Goal: Navigation & Orientation: Find specific page/section

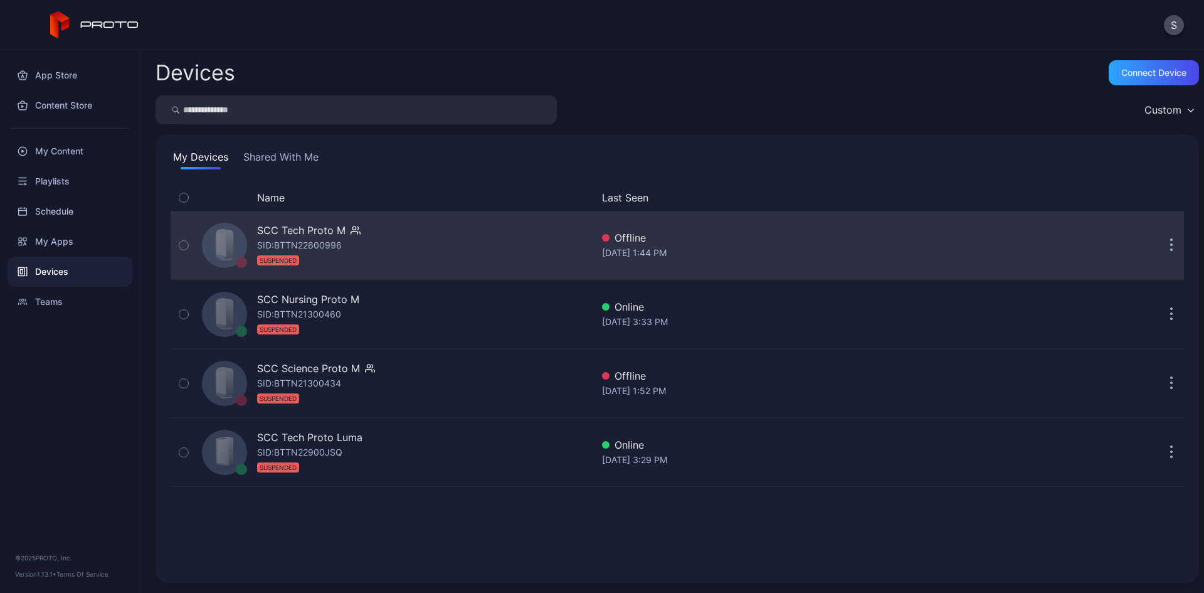
click at [1171, 244] on icon "button" at bounding box center [1172, 245] width 3 height 14
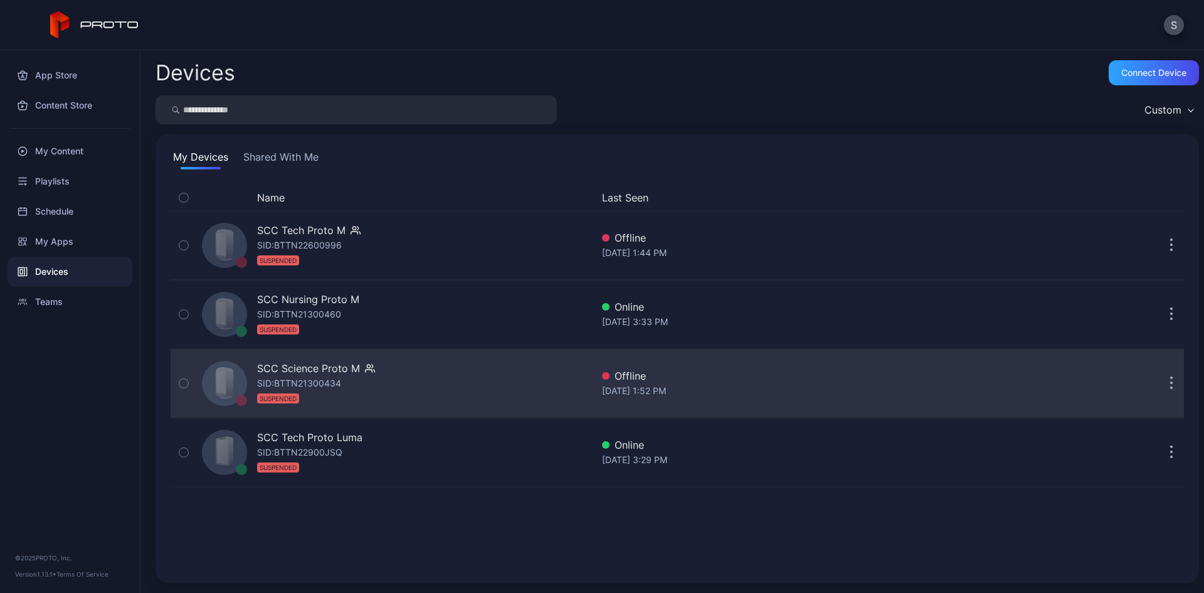
click at [969, 390] on div "[DATE] 1:52 PM" at bounding box center [814, 390] width 424 height 15
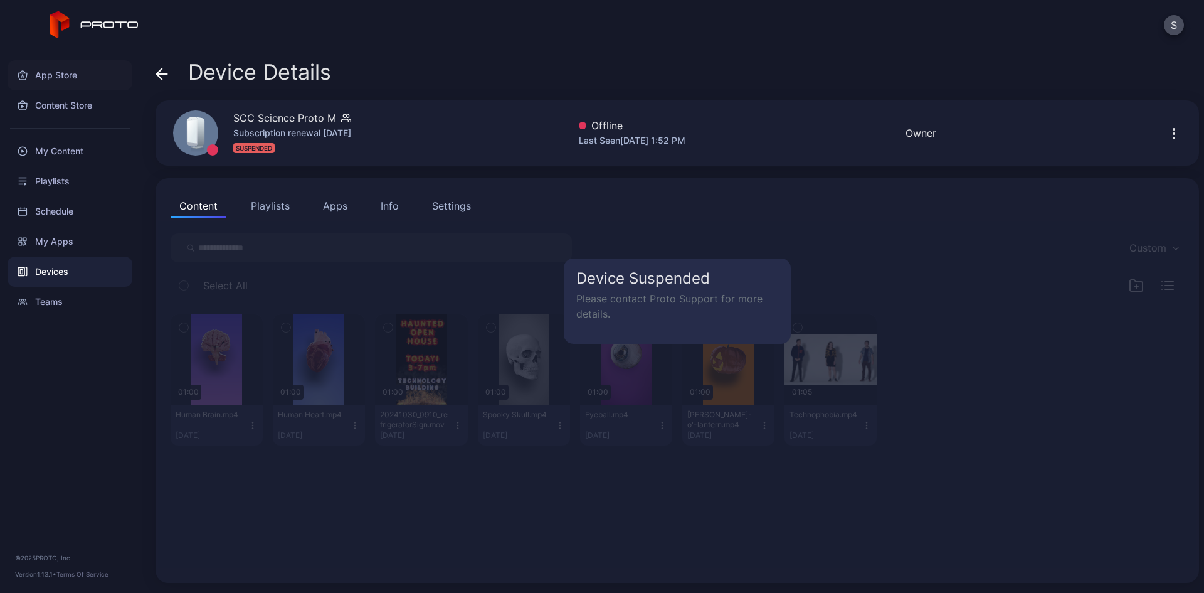
click at [56, 84] on div "App Store" at bounding box center [70, 75] width 125 height 30
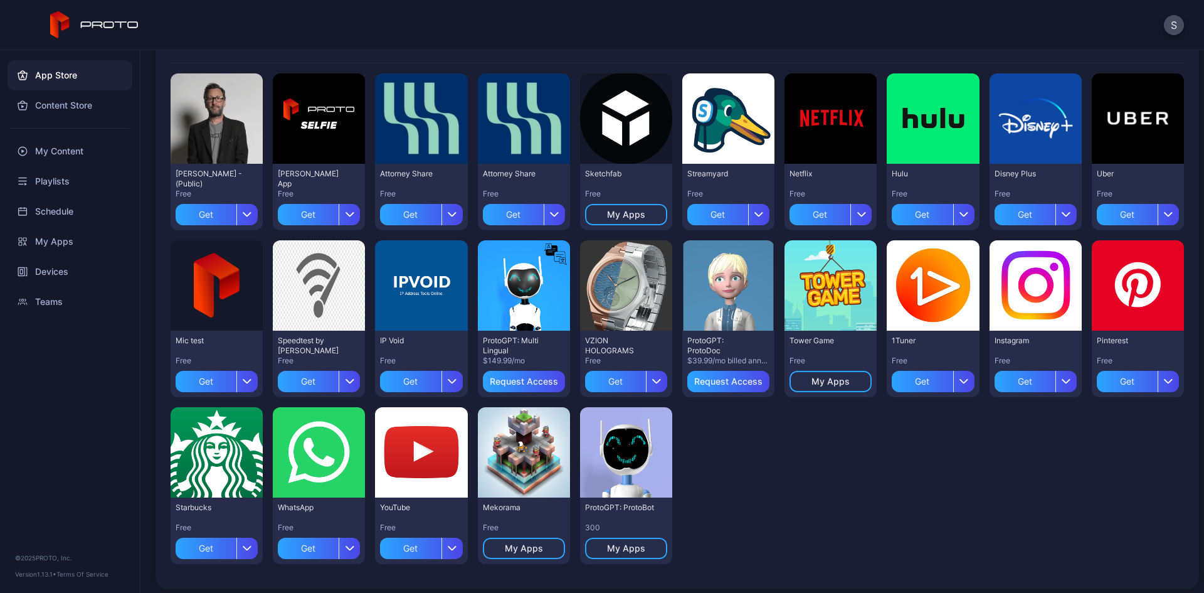
scroll to position [117, 0]
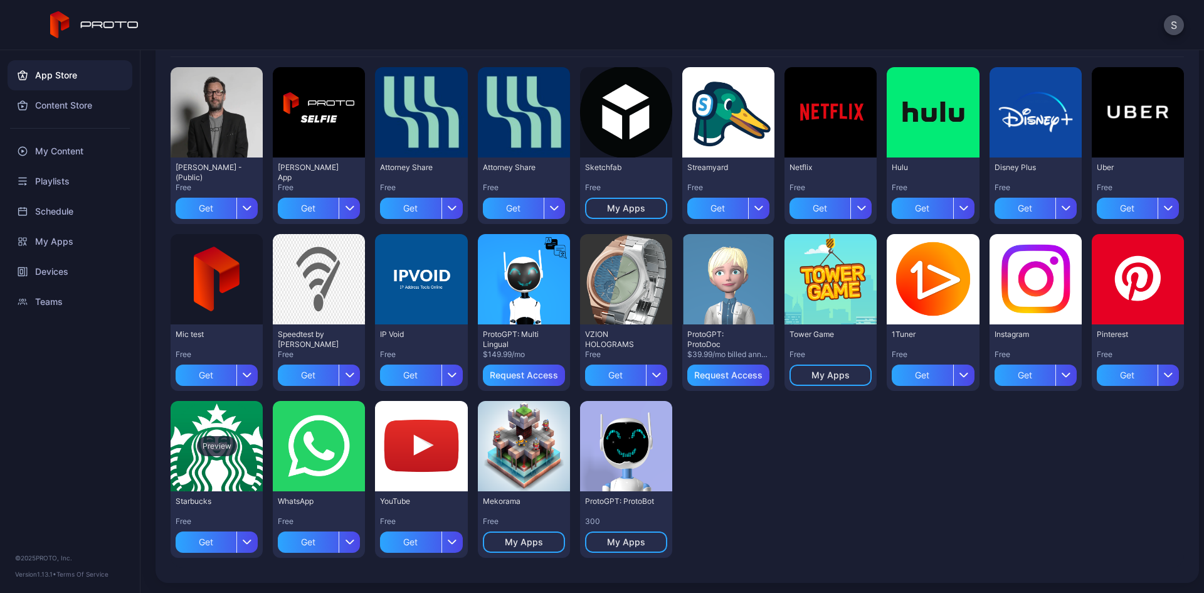
click at [226, 423] on div "Preview" at bounding box center [217, 446] width 92 height 90
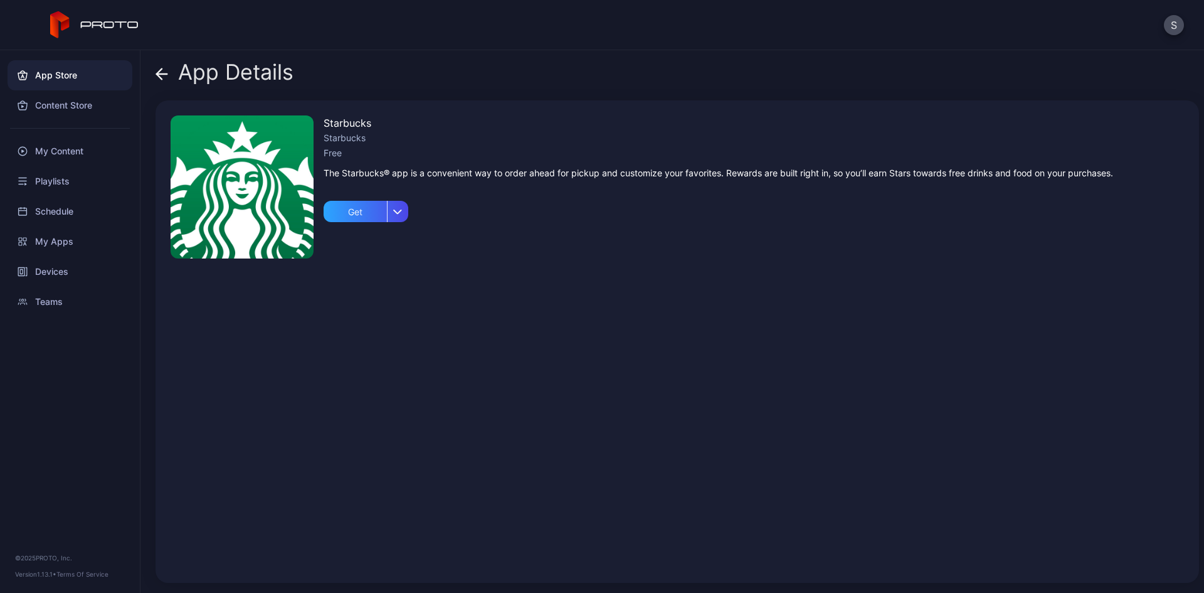
click at [164, 70] on icon at bounding box center [162, 74] width 13 height 13
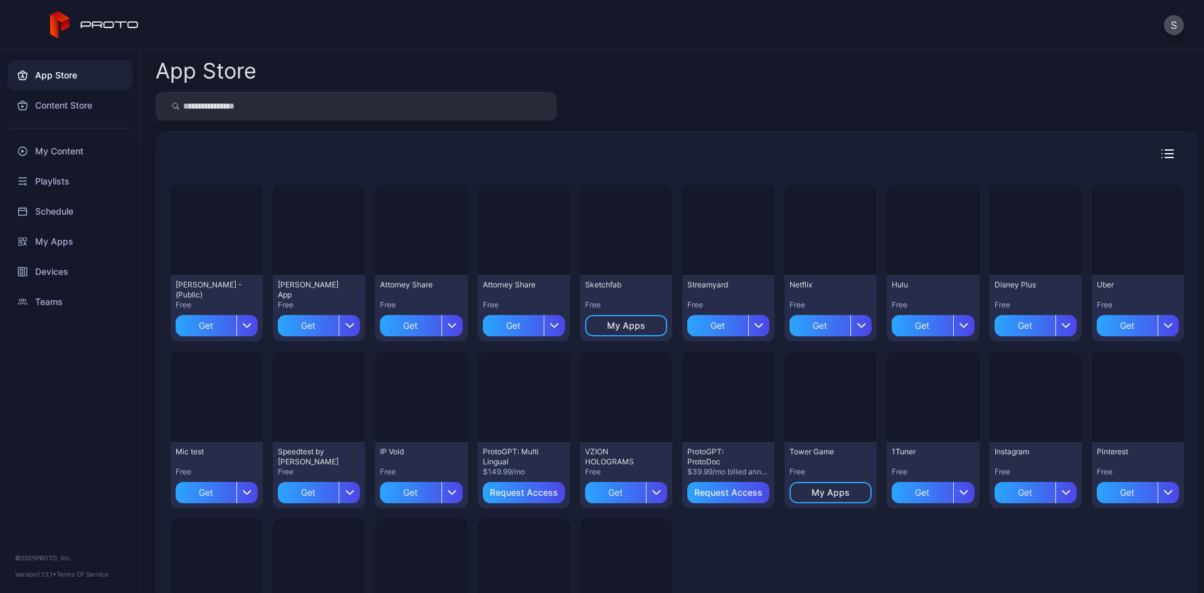
scroll to position [117, 0]
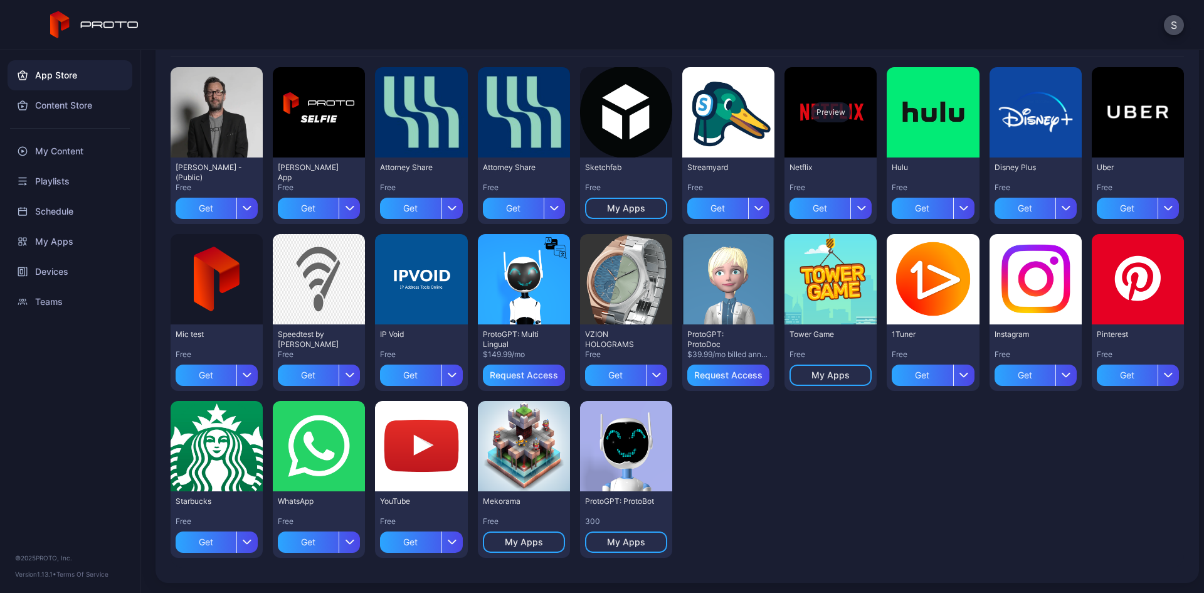
click at [826, 129] on div "Preview" at bounding box center [831, 112] width 92 height 90
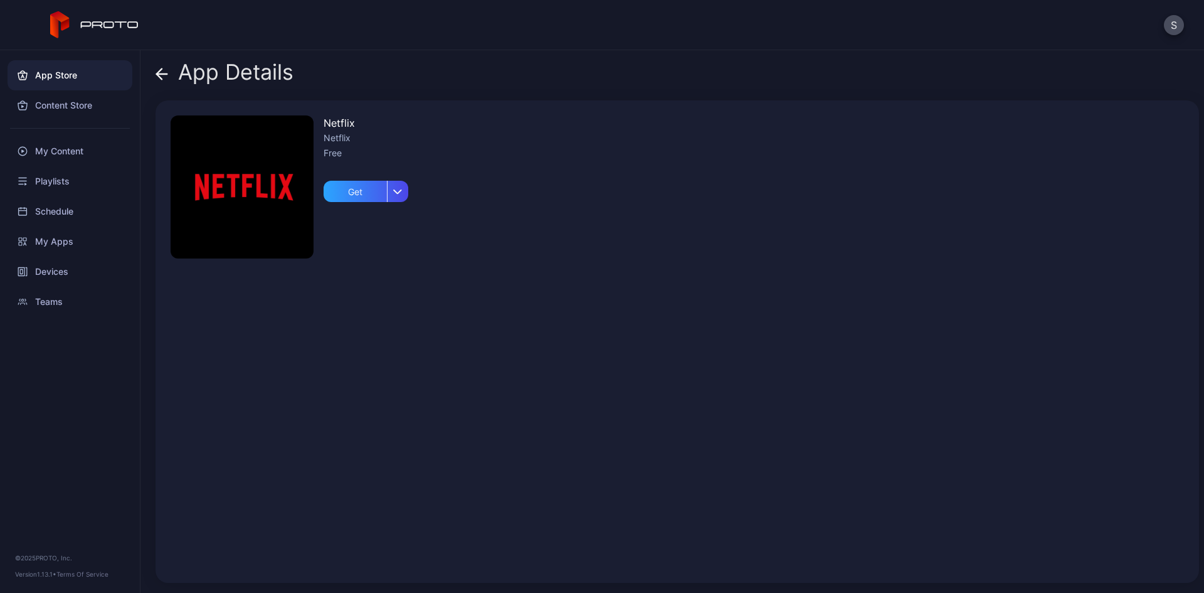
click at [161, 74] on icon at bounding box center [162, 74] width 11 height 0
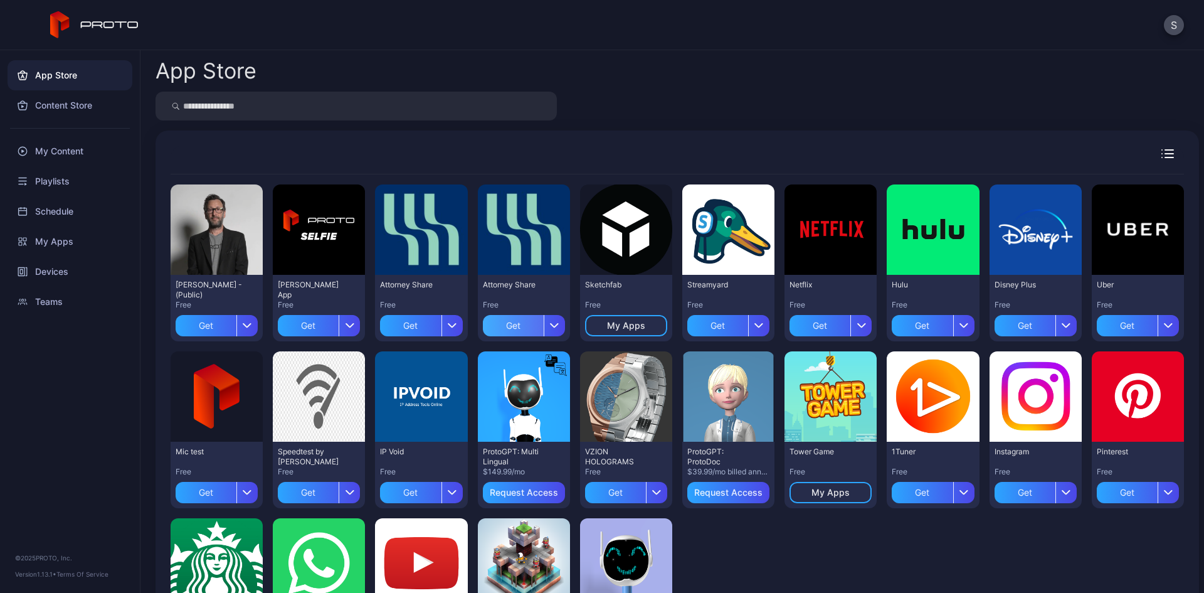
scroll to position [117, 0]
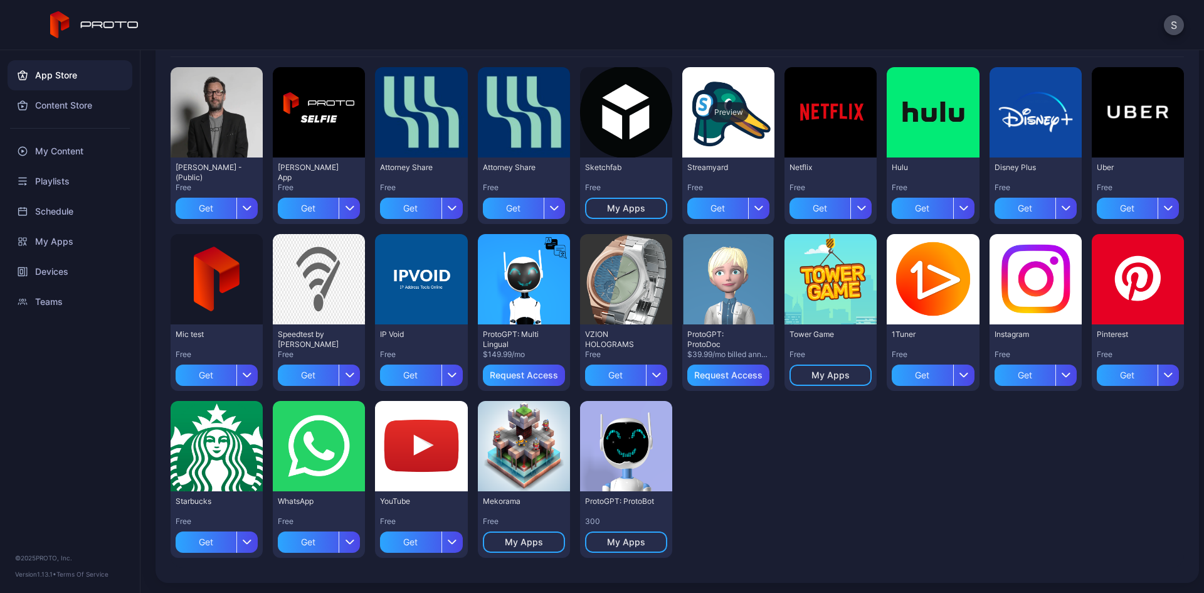
click at [716, 135] on div "Preview" at bounding box center [728, 112] width 92 height 90
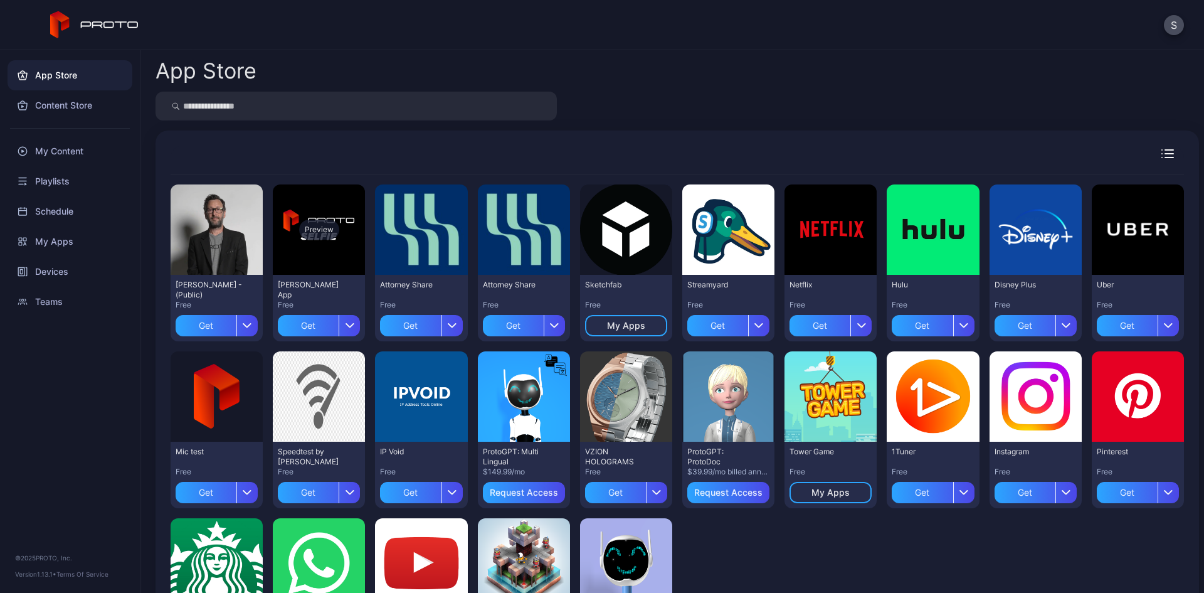
scroll to position [117, 0]
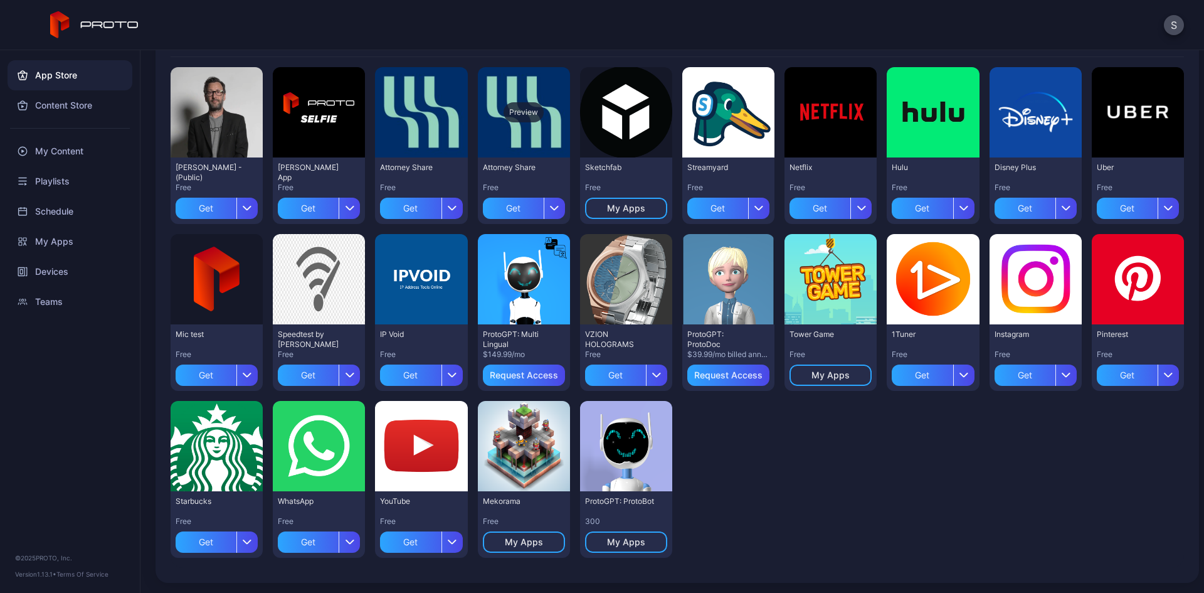
click at [518, 135] on div "Preview" at bounding box center [524, 112] width 92 height 90
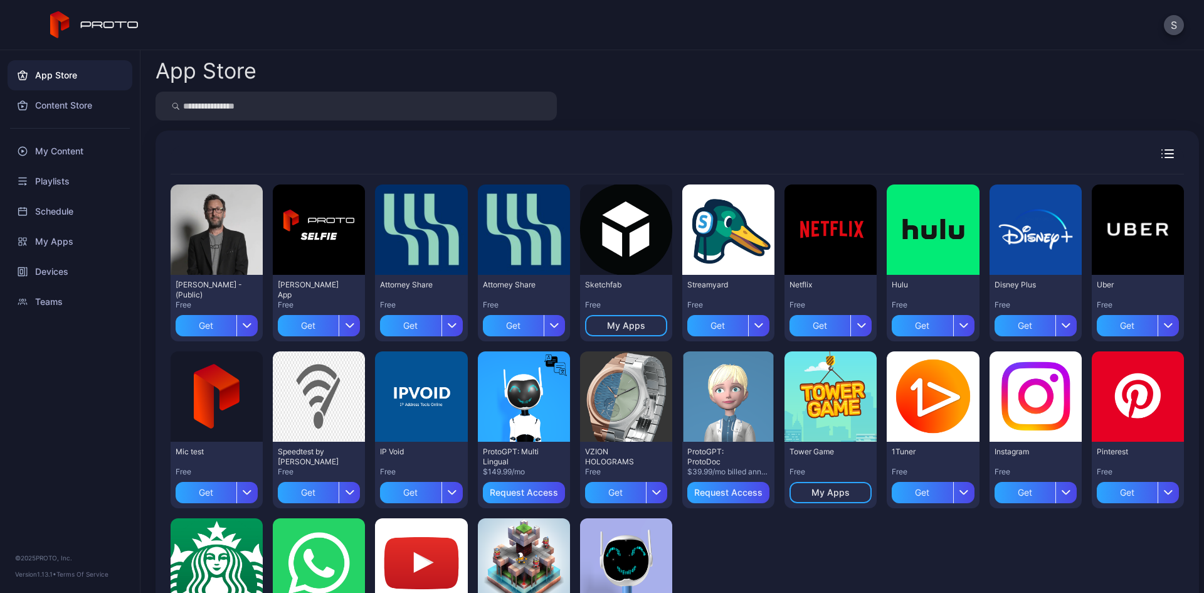
scroll to position [117, 0]
